Goal: Find specific page/section: Find specific page/section

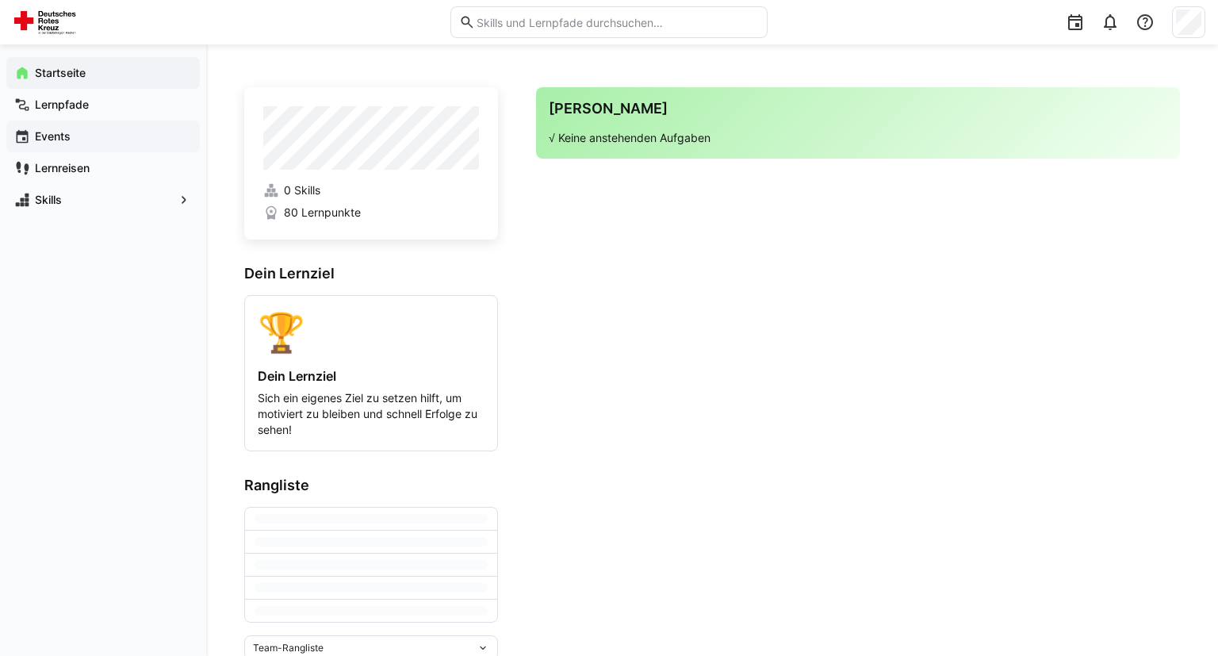
click at [0, 0] on app-navigation-label "Events" at bounding box center [0, 0] width 0 height 0
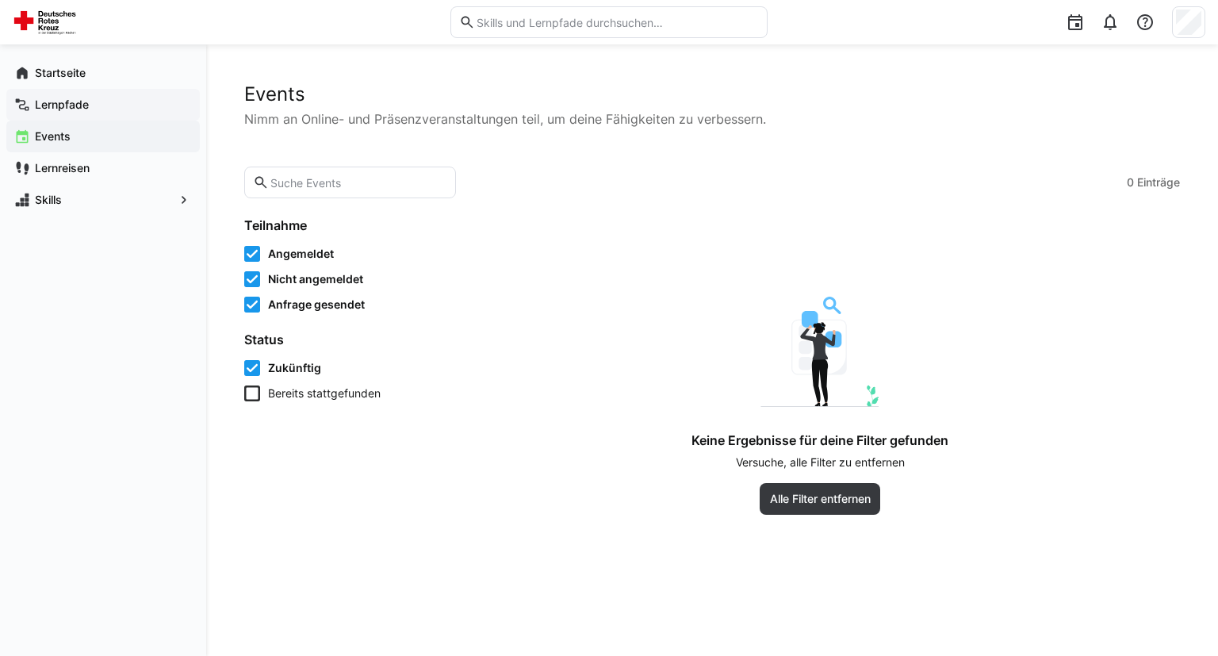
click at [0, 0] on app-navigation-label "Lernpfade" at bounding box center [0, 0] width 0 height 0
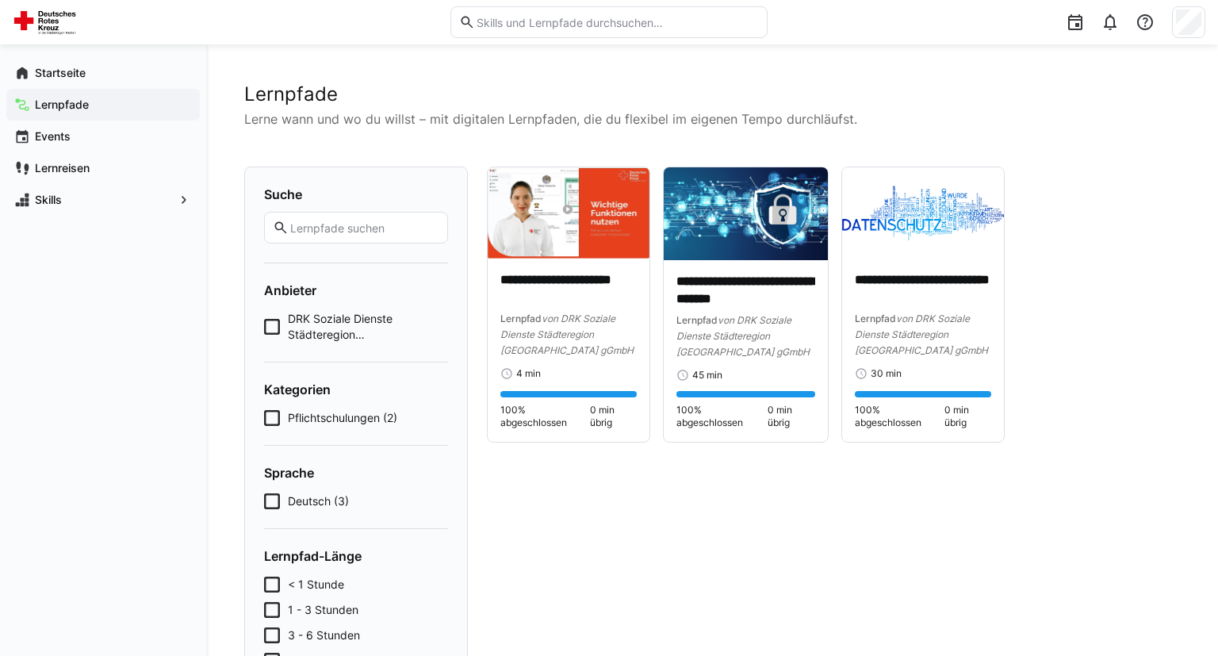
click at [368, 419] on span "Pflichtschulungen (2)" at bounding box center [342, 418] width 109 height 16
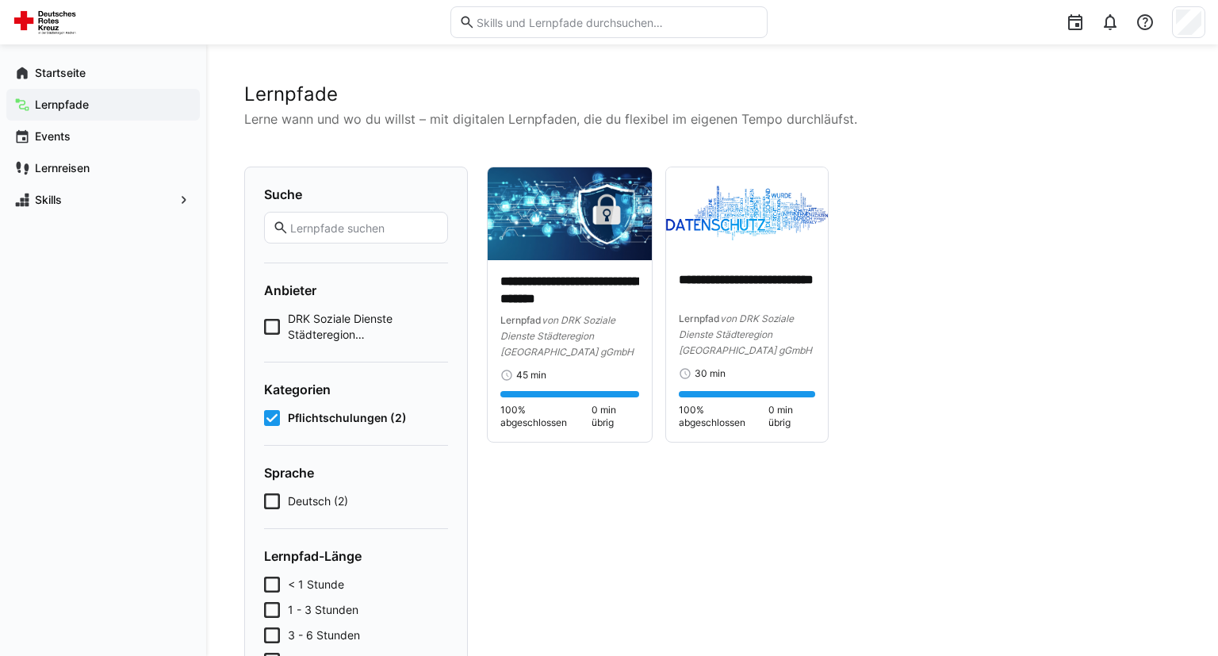
click at [368, 419] on span "Pflichtschulungen (2)" at bounding box center [347, 418] width 119 height 16
